Goal: Task Accomplishment & Management: Manage account settings

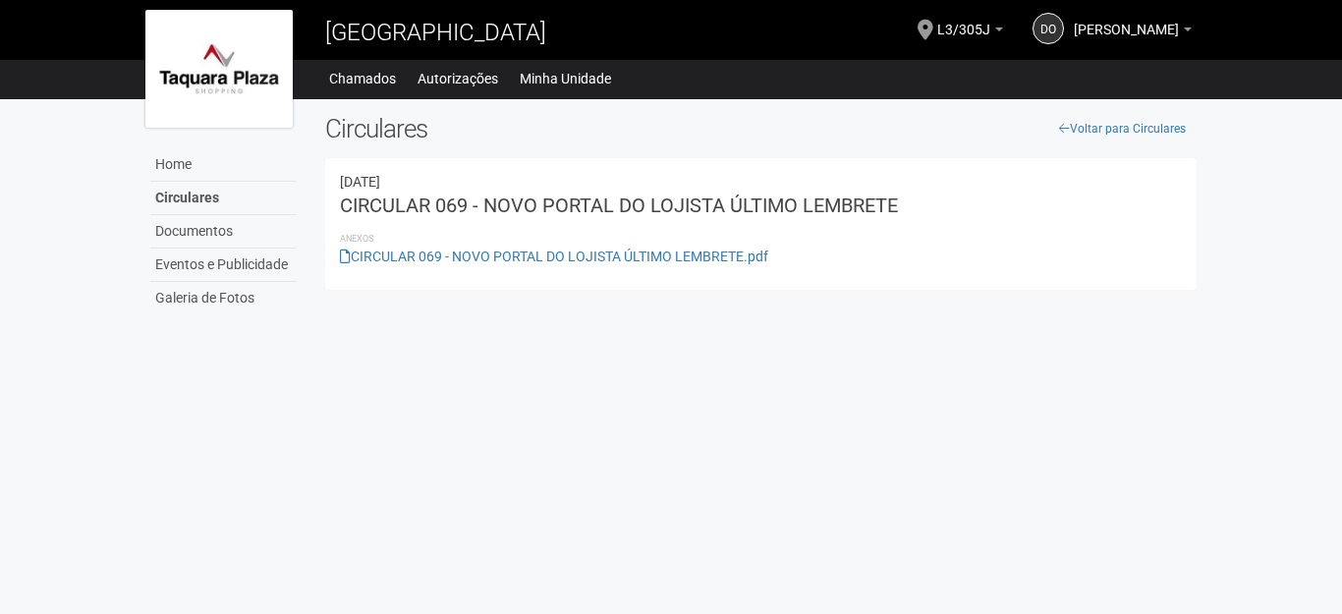
click at [1098, 27] on span "[PERSON_NAME]" at bounding box center [1126, 20] width 105 height 34
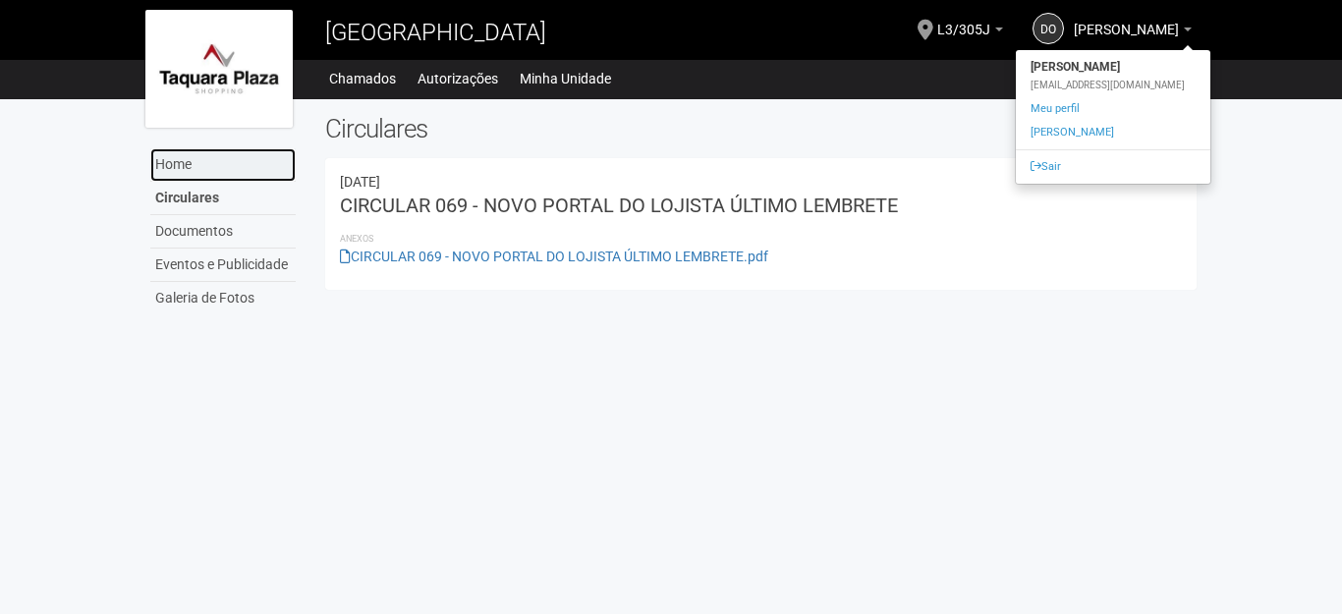
click at [187, 163] on link "Home" at bounding box center [222, 164] width 145 height 33
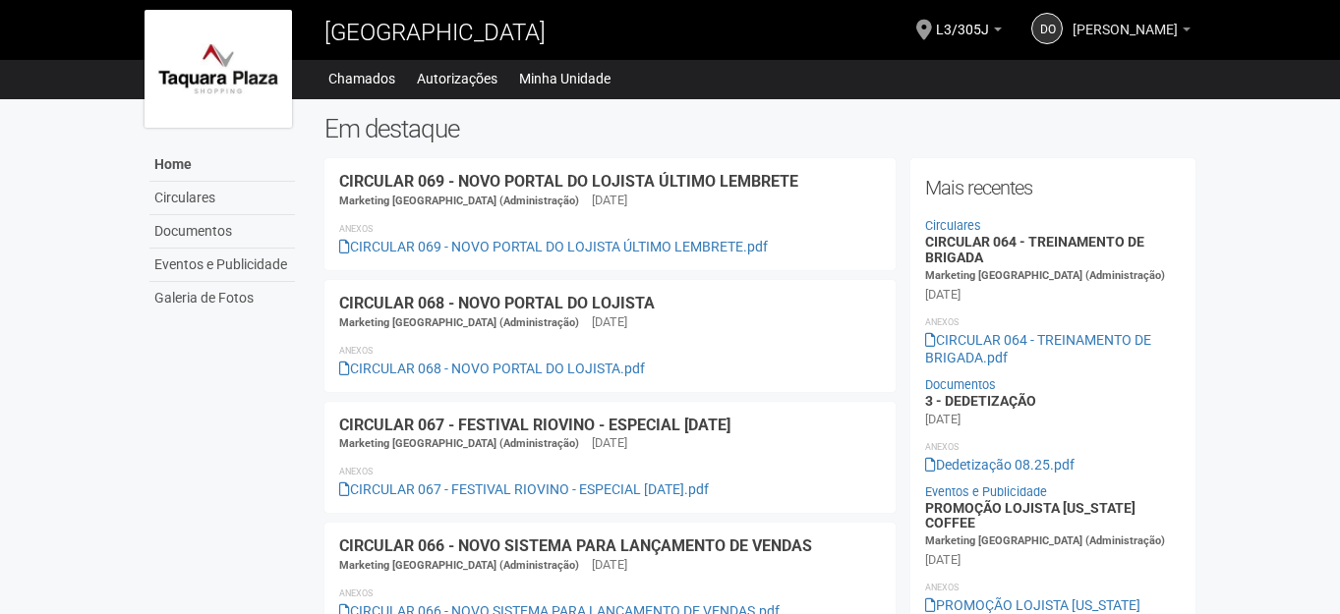
click at [1111, 23] on span "[PERSON_NAME]" at bounding box center [1124, 20] width 105 height 34
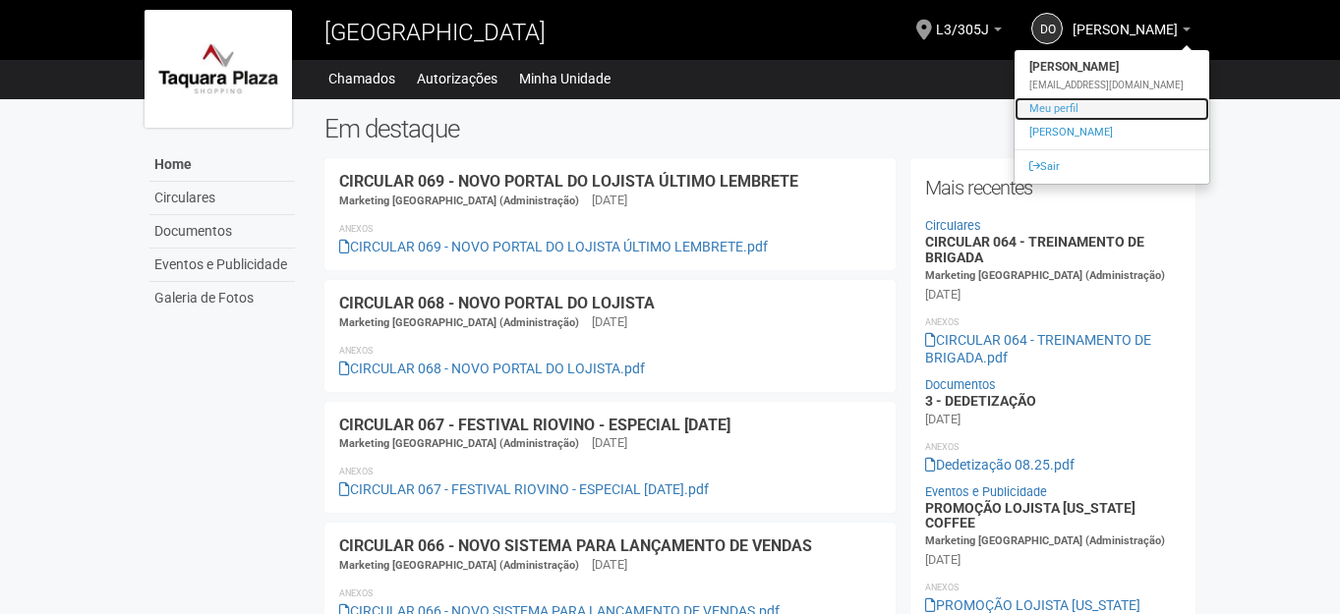
click at [1044, 106] on link "Meu perfil" at bounding box center [1111, 109] width 195 height 24
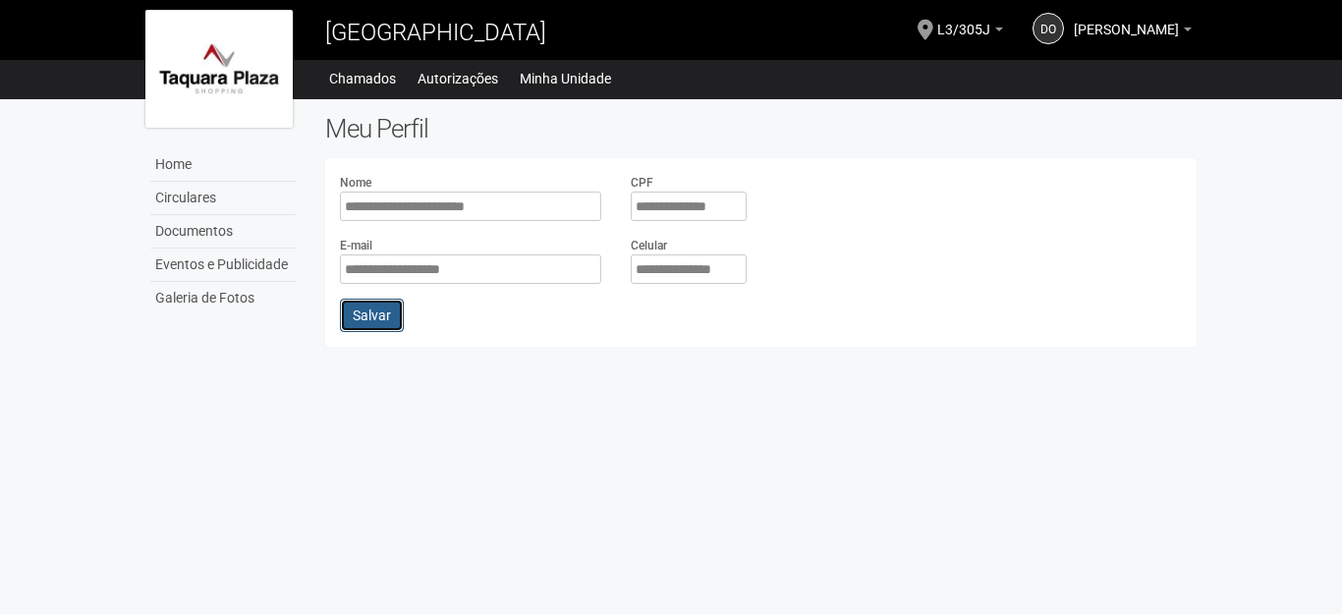
click at [376, 318] on button "Salvar" at bounding box center [372, 315] width 64 height 33
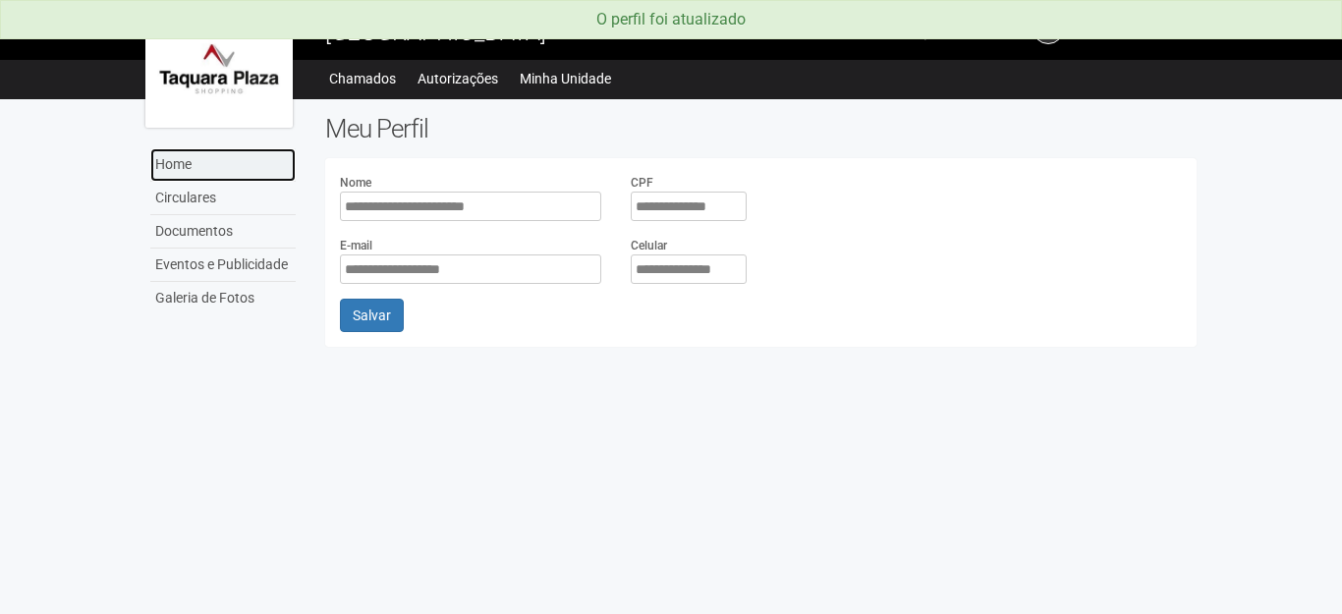
click at [186, 163] on link "Home" at bounding box center [222, 164] width 145 height 33
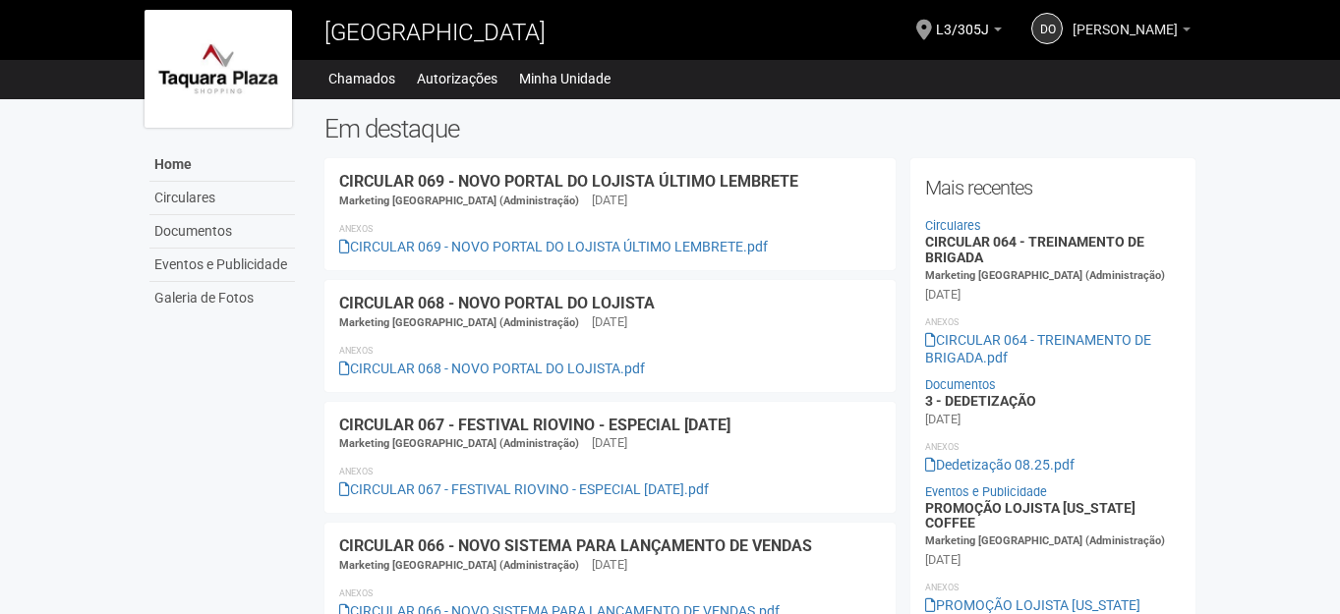
click at [1091, 29] on span "[PERSON_NAME]" at bounding box center [1124, 20] width 105 height 34
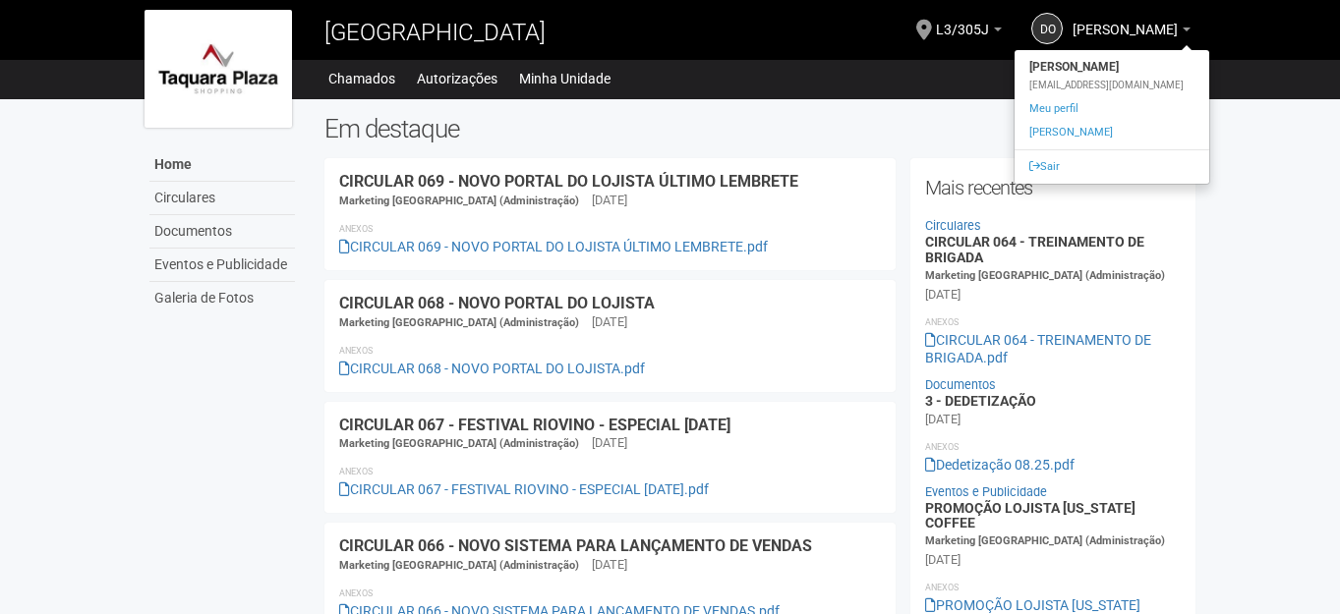
click at [1079, 71] on strong "[PERSON_NAME]" at bounding box center [1111, 67] width 195 height 24
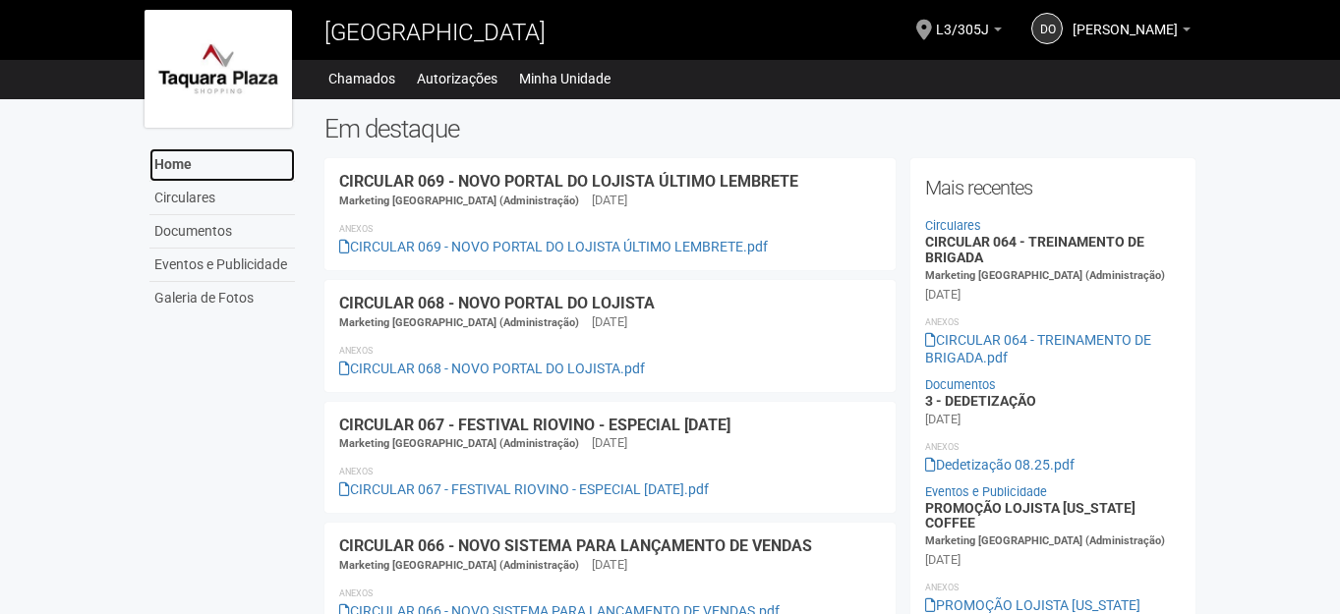
click at [176, 172] on link "Home" at bounding box center [221, 164] width 145 height 33
click at [557, 71] on link "Minha Unidade" at bounding box center [564, 79] width 91 height 28
